Goal: Find contact information: Obtain details needed to contact an individual or organization

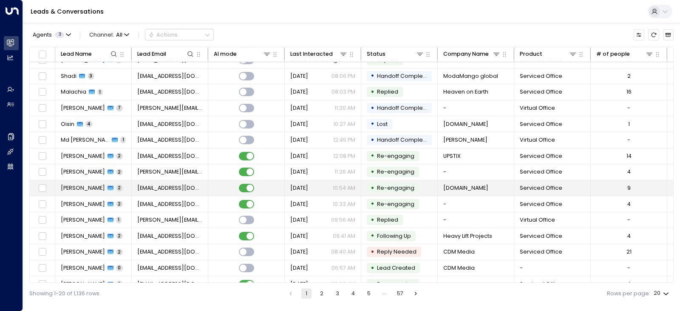
scroll to position [101, 0]
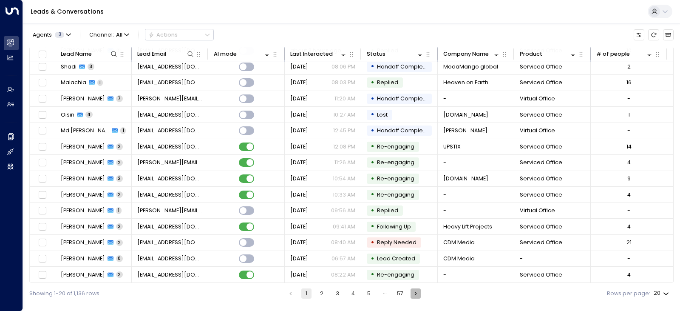
click at [414, 293] on icon "Go to next page" at bounding box center [415, 293] width 7 height 7
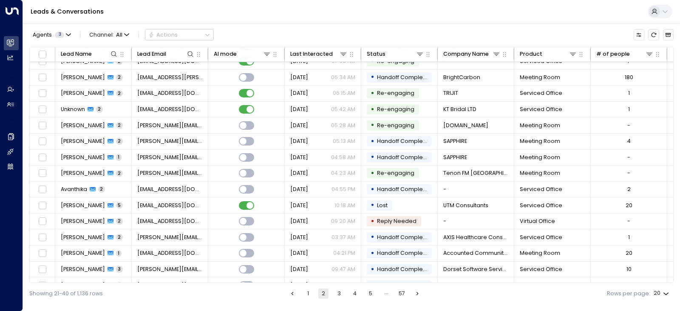
scroll to position [101, 0]
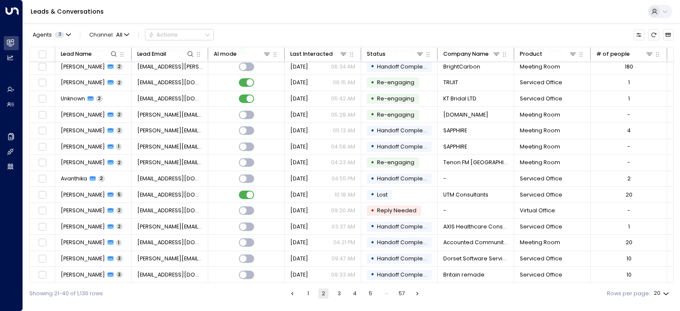
click at [421, 292] on icon "Go to next page" at bounding box center [417, 293] width 7 height 7
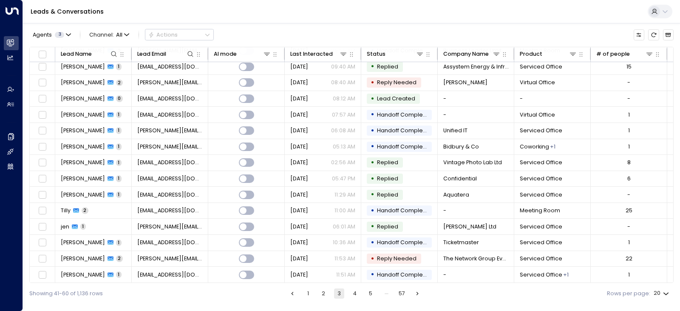
click at [419, 292] on icon "Go to next page" at bounding box center [417, 293] width 7 height 7
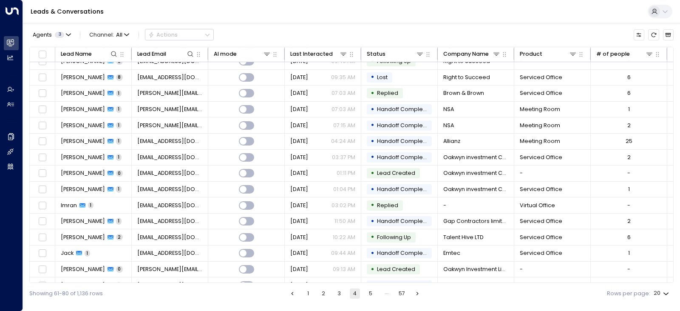
scroll to position [101, 0]
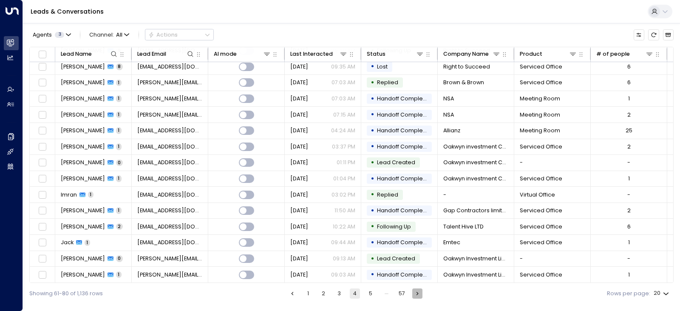
click at [419, 292] on icon "Go to next page" at bounding box center [417, 293] width 7 height 7
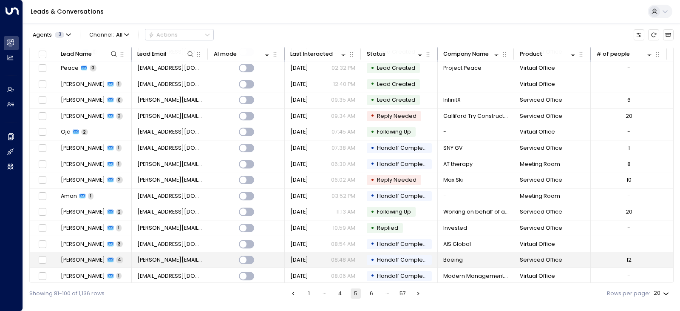
scroll to position [101, 0]
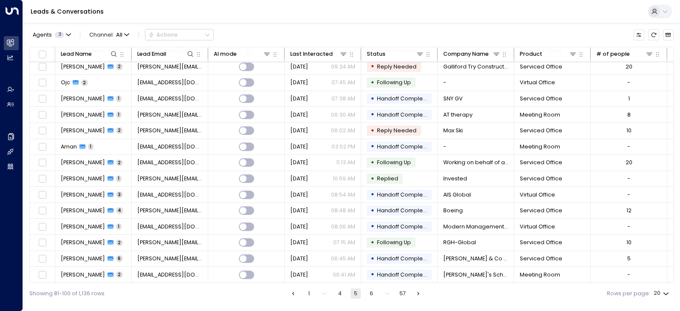
click at [370, 290] on button "6" at bounding box center [371, 293] width 10 height 10
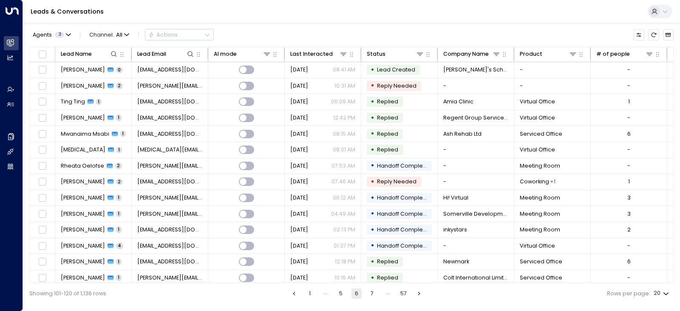
scroll to position [101, 0]
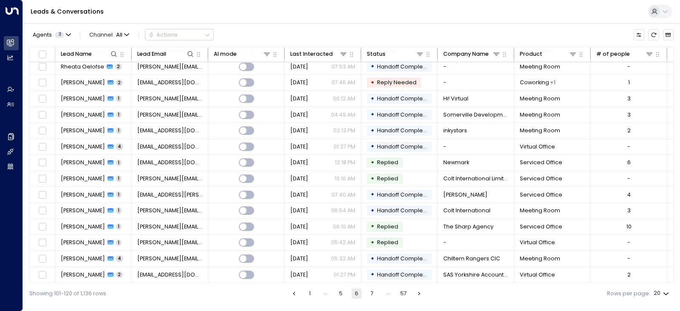
click at [370, 291] on button "7" at bounding box center [372, 293] width 10 height 10
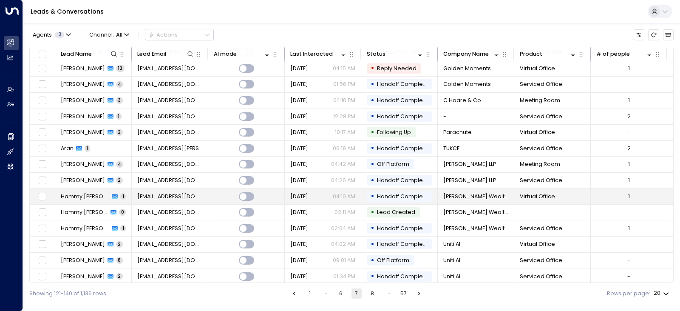
scroll to position [101, 0]
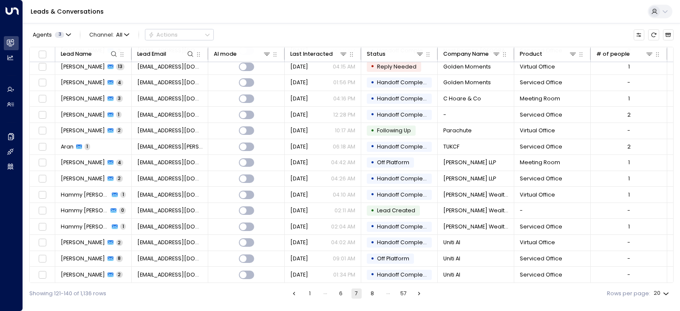
click at [344, 296] on button "6" at bounding box center [341, 293] width 10 height 10
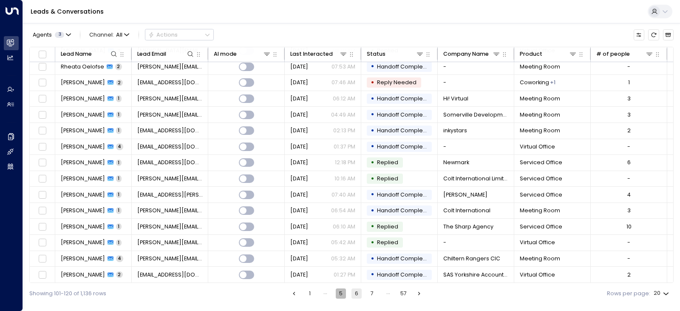
click at [340, 296] on button "5" at bounding box center [341, 293] width 10 height 10
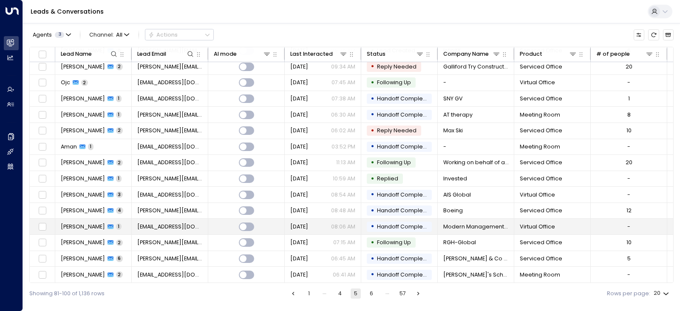
scroll to position [101, 0]
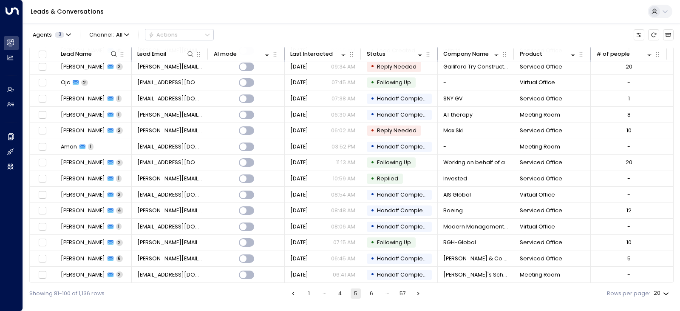
click at [344, 293] on button "4" at bounding box center [340, 293] width 10 height 10
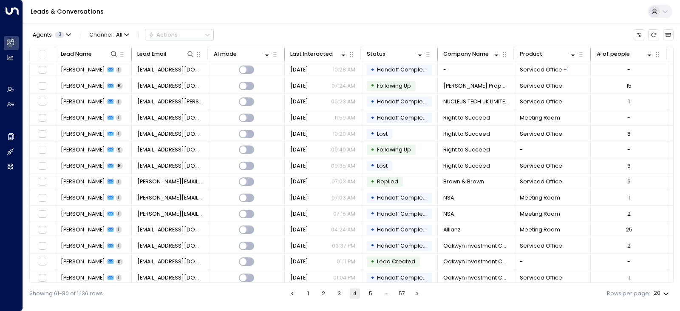
click at [337, 294] on button "3" at bounding box center [339, 293] width 10 height 10
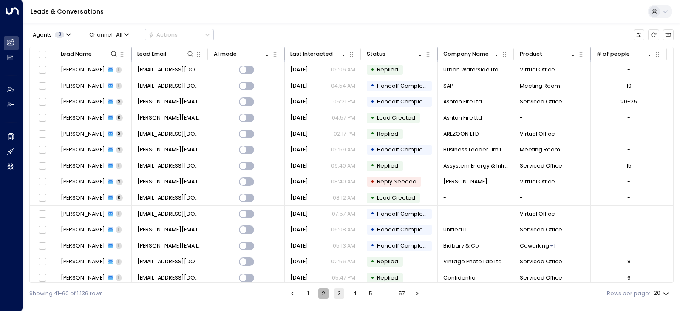
click at [321, 294] on button "2" at bounding box center [323, 293] width 10 height 10
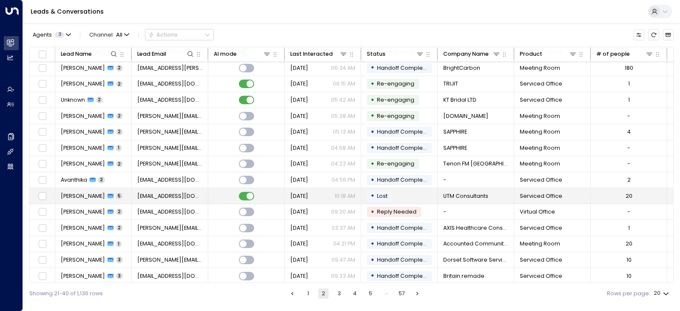
scroll to position [101, 0]
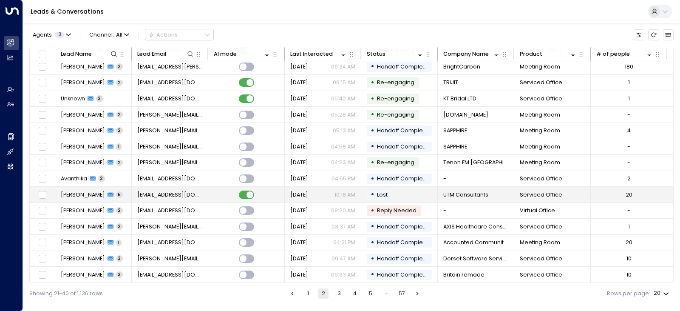
click at [177, 187] on td "[EMAIL_ADDRESS][DOMAIN_NAME]" at bounding box center [170, 194] width 76 height 16
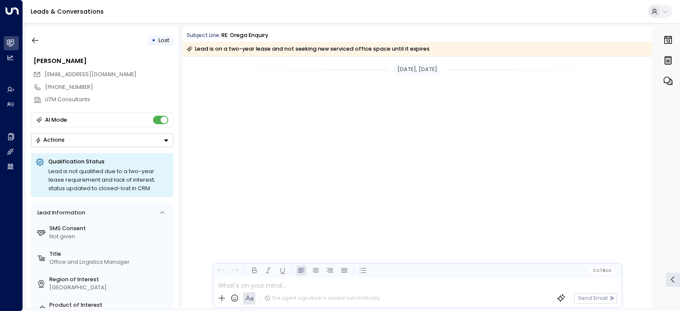
scroll to position [1447, 0]
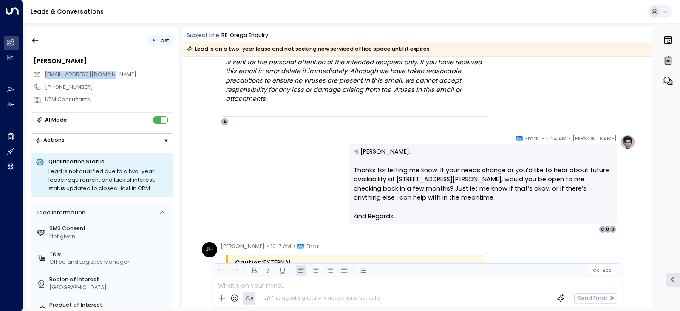
drag, startPoint x: 114, startPoint y: 75, endPoint x: 42, endPoint y: 74, distance: 72.6
click at [42, 74] on div "[EMAIL_ADDRESS][DOMAIN_NAME]" at bounding box center [103, 74] width 140 height 13
copy span "[EMAIL_ADDRESS][DOMAIN_NAME]"
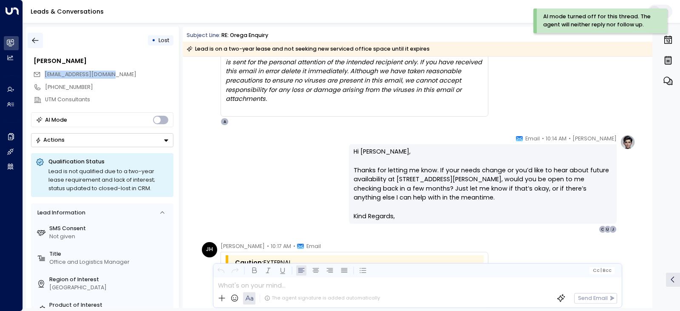
click at [38, 38] on icon "button" at bounding box center [35, 40] width 8 height 8
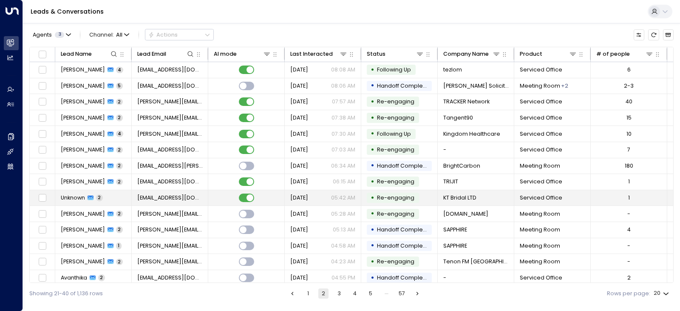
click at [200, 197] on td "[EMAIL_ADDRESS][DOMAIN_NAME]" at bounding box center [170, 198] width 76 height 16
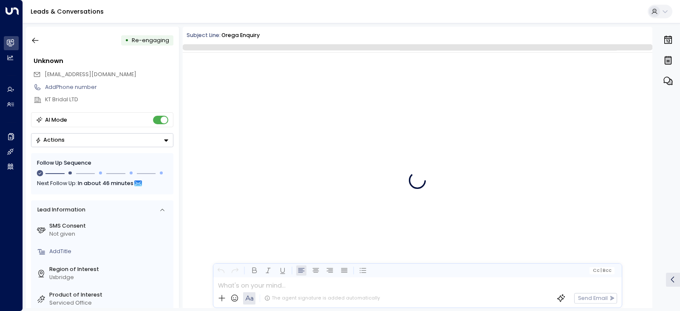
scroll to position [860, 0]
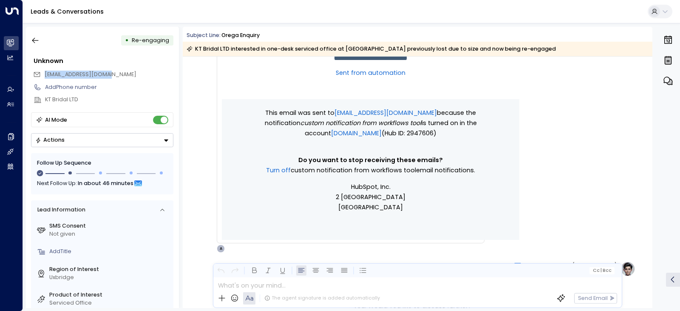
drag, startPoint x: 110, startPoint y: 73, endPoint x: 70, endPoint y: 75, distance: 39.5
click at [39, 72] on div "[EMAIL_ADDRESS][DOMAIN_NAME]" at bounding box center [103, 74] width 140 height 13
copy span "[EMAIL_ADDRESS][DOMAIN_NAME]"
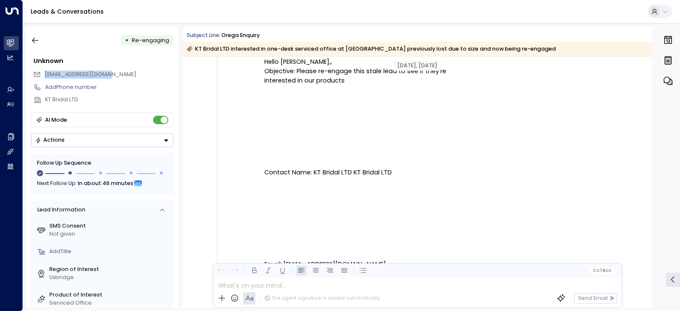
scroll to position [180, 0]
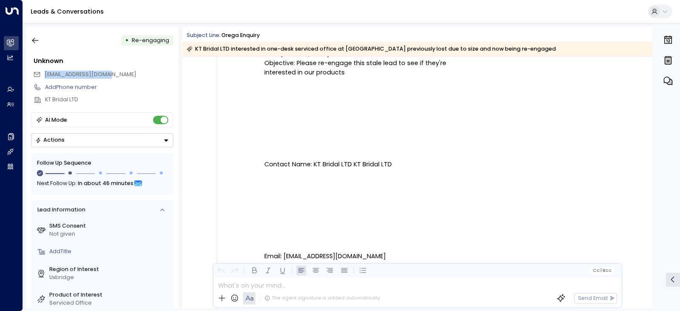
drag, startPoint x: 399, startPoint y: 164, endPoint x: 314, endPoint y: 163, distance: 85.4
click at [314, 163] on p "Contact Name: KT Bridal LTD KT Bridal LTD Email: [EMAIL_ADDRESS][DOMAIN_NAME]" at bounding box center [370, 168] width 212 height 183
copy p "KT Bridal LTD KT Bridal LTD"
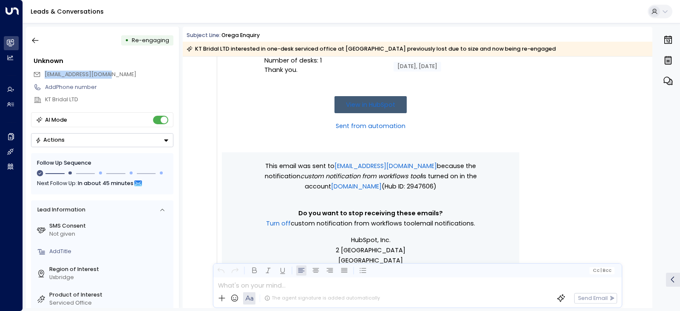
scroll to position [817, 0]
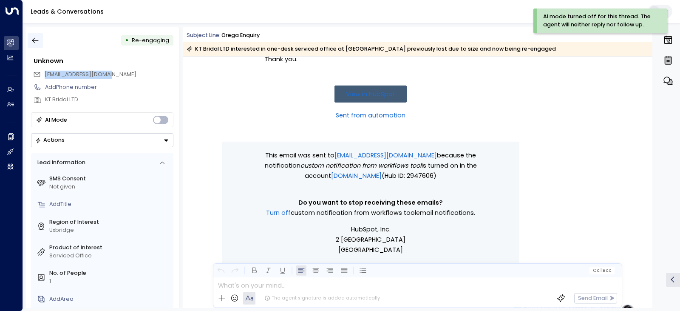
click at [31, 40] on icon "button" at bounding box center [35, 40] width 8 height 8
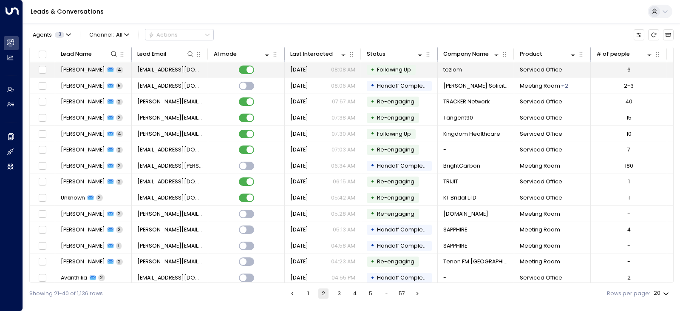
click at [266, 71] on td at bounding box center [246, 70] width 76 height 16
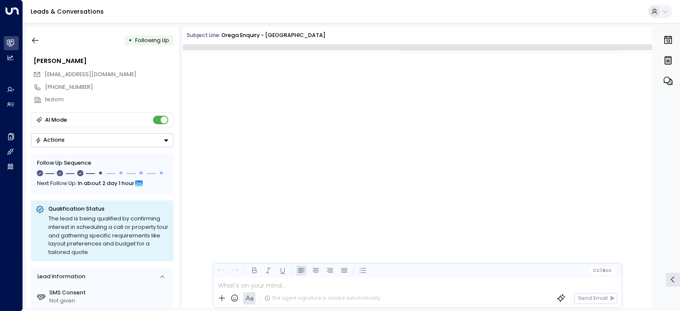
scroll to position [1334, 0]
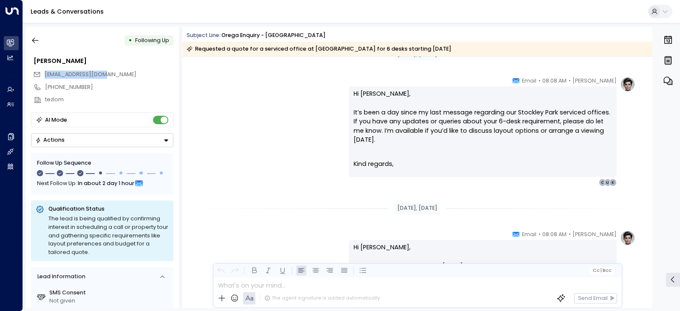
drag, startPoint x: 105, startPoint y: 73, endPoint x: 45, endPoint y: 73, distance: 60.7
click at [45, 73] on div "[EMAIL_ADDRESS][DOMAIN_NAME]" at bounding box center [103, 74] width 140 height 13
copy span "[EMAIL_ADDRESS][DOMAIN_NAME]"
click at [42, 37] on button "button" at bounding box center [35, 40] width 15 height 15
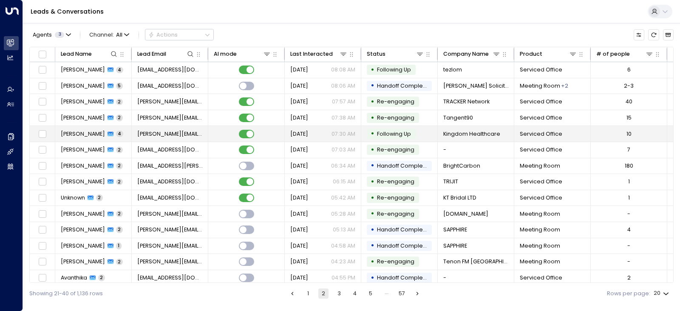
click at [208, 131] on td at bounding box center [246, 134] width 76 height 16
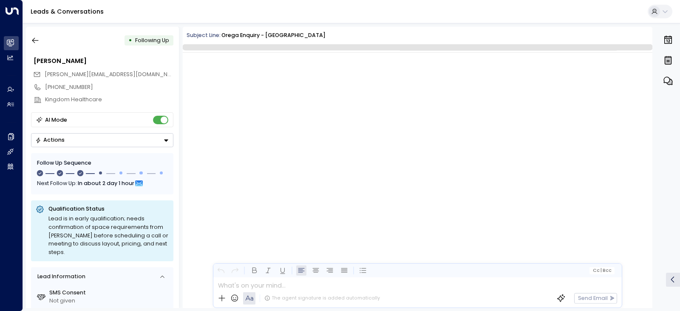
scroll to position [1436, 0]
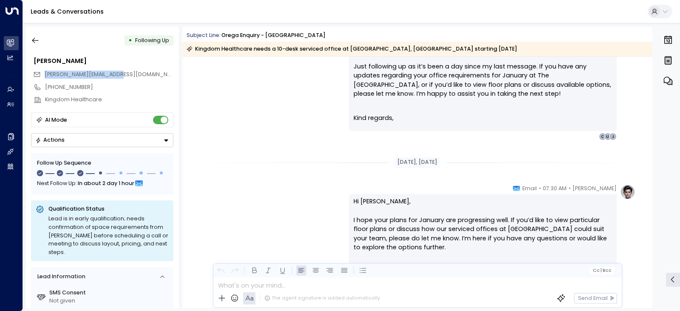
drag, startPoint x: 119, startPoint y: 71, endPoint x: 41, endPoint y: 72, distance: 77.3
click at [41, 72] on div "[PERSON_NAME][EMAIL_ADDRESS][DOMAIN_NAME]" at bounding box center [103, 74] width 140 height 13
copy span "[PERSON_NAME][EMAIL_ADDRESS][DOMAIN_NAME]"
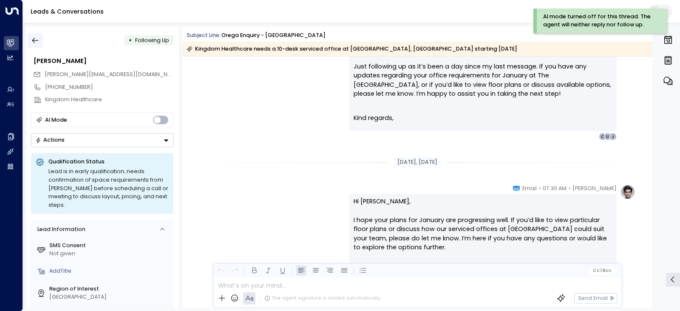
drag, startPoint x: 33, startPoint y: 28, endPoint x: 35, endPoint y: 36, distance: 8.9
click at [33, 30] on div "• Following Up [PERSON_NAME] [PERSON_NAME][EMAIL_ADDRESS][DOMAIN_NAME] [PHONE_N…" at bounding box center [102, 167] width 153 height 281
click at [35, 36] on icon "button" at bounding box center [35, 40] width 8 height 8
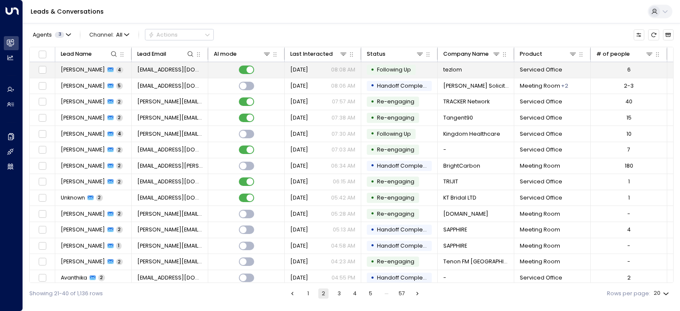
click at [266, 71] on td at bounding box center [246, 70] width 76 height 16
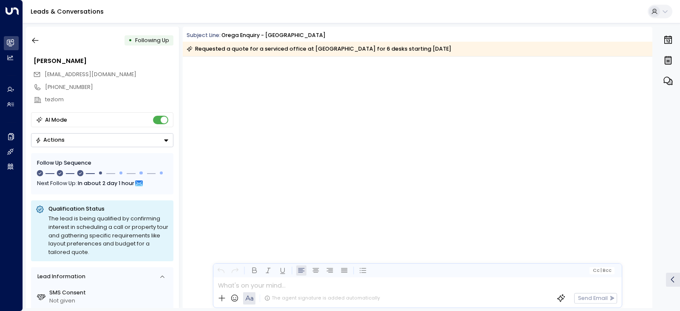
scroll to position [1440, 0]
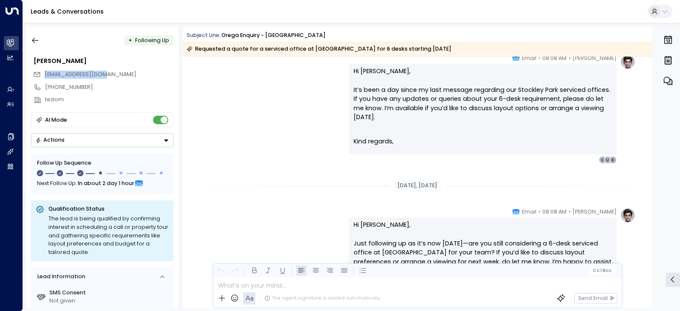
drag, startPoint x: 106, startPoint y: 74, endPoint x: 49, endPoint y: 75, distance: 56.9
click at [48, 75] on div "[EMAIL_ADDRESS][DOMAIN_NAME]" at bounding box center [103, 74] width 140 height 13
drag, startPoint x: 56, startPoint y: 75, endPoint x: 105, endPoint y: 71, distance: 49.0
click at [102, 67] on div "[PERSON_NAME]" at bounding box center [102, 61] width 143 height 14
drag, startPoint x: 106, startPoint y: 73, endPoint x: 52, endPoint y: 73, distance: 53.9
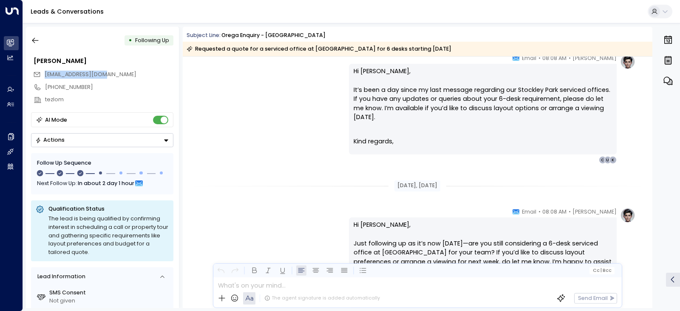
click at [48, 73] on div "[EMAIL_ADDRESS][DOMAIN_NAME]" at bounding box center [103, 74] width 140 height 13
drag, startPoint x: 52, startPoint y: 73, endPoint x: 92, endPoint y: 61, distance: 41.4
click at [92, 61] on div "[PERSON_NAME]" at bounding box center [104, 60] width 140 height 9
click at [104, 73] on div "[EMAIL_ADDRESS][DOMAIN_NAME]" at bounding box center [103, 74] width 140 height 13
drag, startPoint x: 104, startPoint y: 74, endPoint x: 44, endPoint y: 76, distance: 59.9
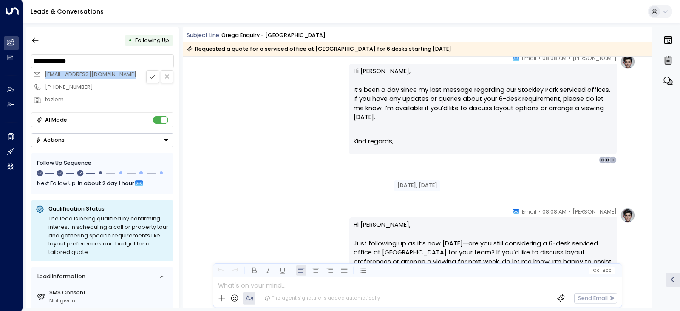
click at [44, 76] on div "[EMAIL_ADDRESS][DOMAIN_NAME]" at bounding box center [103, 74] width 140 height 13
copy div "[EMAIL_ADDRESS][DOMAIN_NAME]"
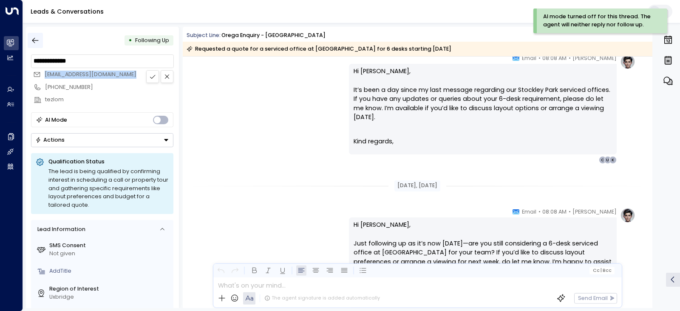
click at [32, 39] on icon "button" at bounding box center [35, 40] width 8 height 8
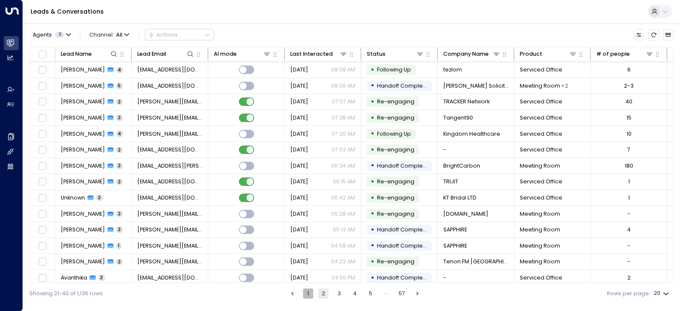
click at [307, 290] on button "1" at bounding box center [308, 293] width 10 height 10
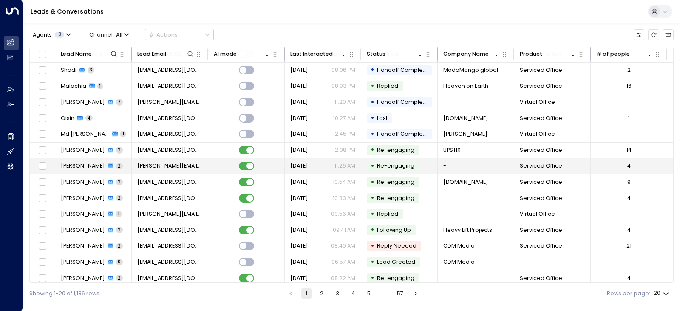
scroll to position [101, 0]
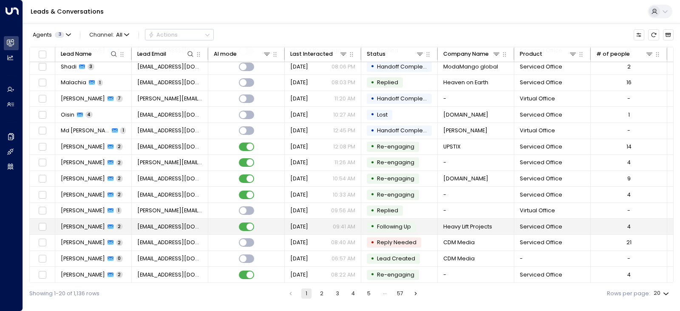
click at [272, 224] on td at bounding box center [246, 226] width 76 height 16
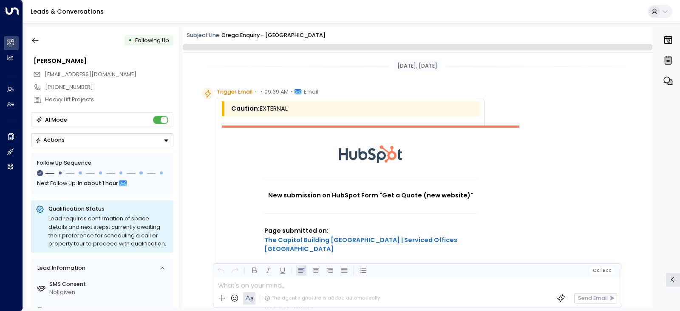
scroll to position [860, 0]
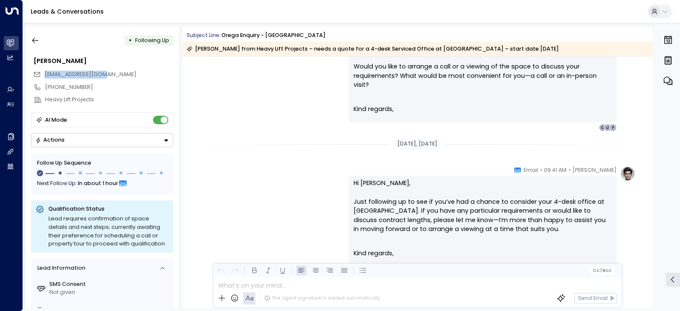
drag, startPoint x: 109, startPoint y: 74, endPoint x: 43, endPoint y: 74, distance: 65.4
click at [43, 74] on div "[EMAIL_ADDRESS][DOMAIN_NAME]" at bounding box center [103, 74] width 140 height 13
copy span "[EMAIL_ADDRESS][DOMAIN_NAME]"
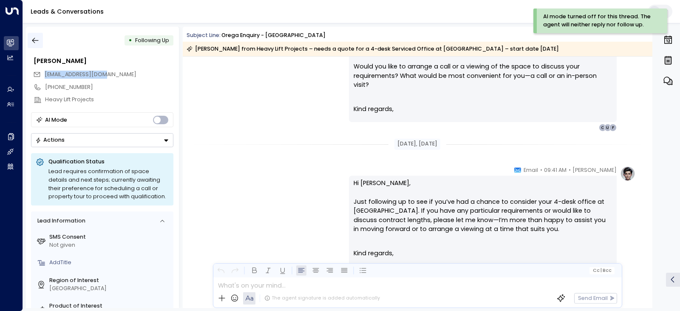
click at [36, 40] on icon "button" at bounding box center [35, 41] width 6 height 6
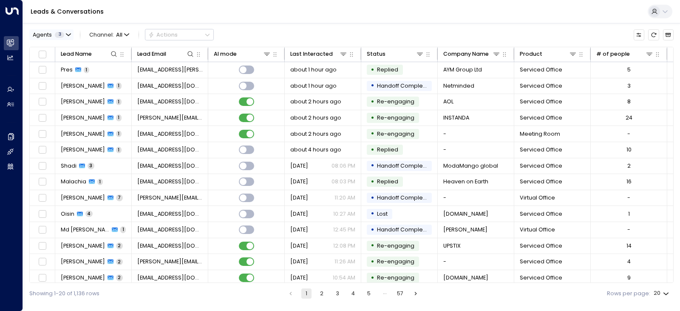
click at [63, 34] on span "3" at bounding box center [59, 35] width 9 height 6
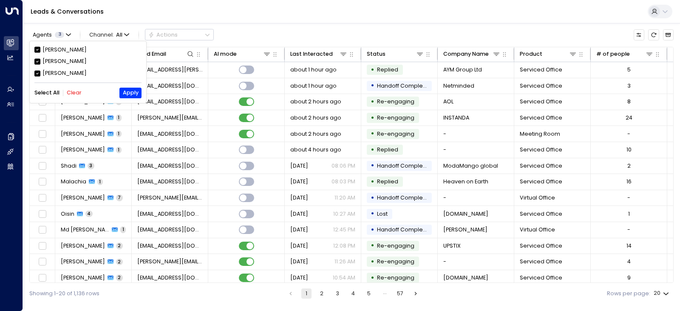
click at [273, 31] on div at bounding box center [340, 155] width 680 height 311
